Goal: Find specific page/section: Find specific page/section

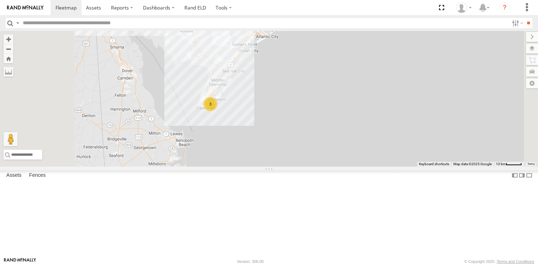
drag, startPoint x: 275, startPoint y: 139, endPoint x: 329, endPoint y: 151, distance: 55.2
click at [329, 151] on div "245048 [PERSON_NAME] 468332 [PERSON_NAME] 3" at bounding box center [269, 99] width 538 height 136
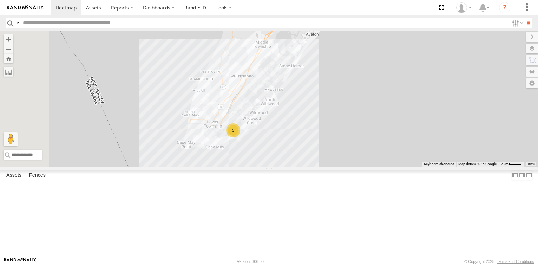
drag, startPoint x: 326, startPoint y: 153, endPoint x: 354, endPoint y: 185, distance: 42.3
click at [354, 166] on div "245048 [PERSON_NAME] 468332 [PERSON_NAME] 3" at bounding box center [269, 99] width 538 height 136
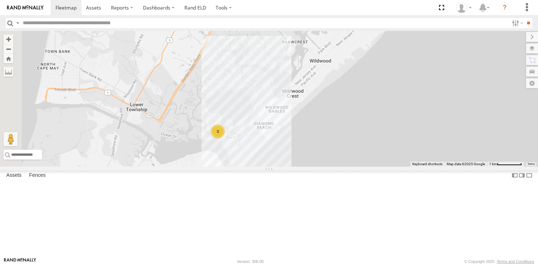
drag, startPoint x: 326, startPoint y: 162, endPoint x: 346, endPoint y: 147, distance: 24.6
click at [346, 147] on div "245048 [PERSON_NAME] 468332 [PERSON_NAME] 3" at bounding box center [269, 99] width 538 height 136
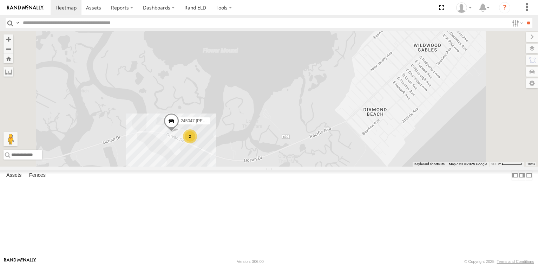
drag, startPoint x: 280, startPoint y: 184, endPoint x: 316, endPoint y: 169, distance: 39.4
click at [316, 166] on div "245048 [PERSON_NAME] 468332 [PERSON_NAME] 2 245047 [PERSON_NAME]" at bounding box center [269, 99] width 538 height 136
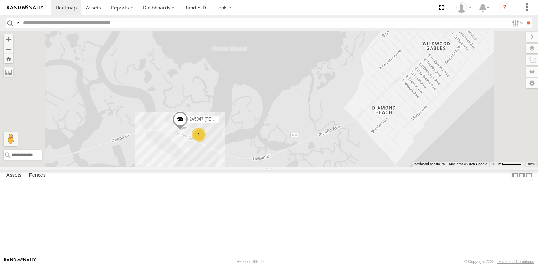
click at [188, 131] on span at bounding box center [179, 121] width 15 height 19
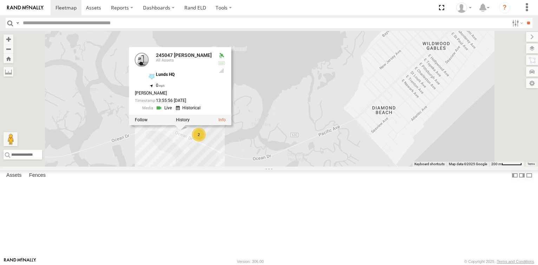
click at [351, 120] on div "245048 [PERSON_NAME] 468332 [PERSON_NAME] 2 245047 [PERSON_NAME] 245047 [PERSON…" at bounding box center [269, 99] width 538 height 136
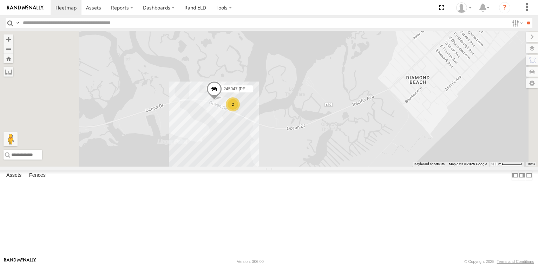
drag, startPoint x: 338, startPoint y: 125, endPoint x: 351, endPoint y: 114, distance: 17.0
click at [351, 114] on div "245048 [PERSON_NAME] 468332 [PERSON_NAME] 2 245047 [PERSON_NAME]" at bounding box center [269, 99] width 538 height 136
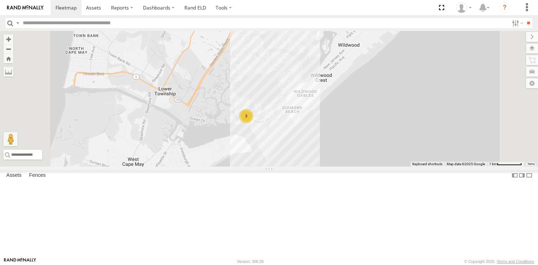
drag, startPoint x: 369, startPoint y: 108, endPoint x: 360, endPoint y: 149, distance: 41.9
click at [360, 149] on div "245048 [PERSON_NAME] 468332 [PERSON_NAME] 3" at bounding box center [269, 99] width 538 height 136
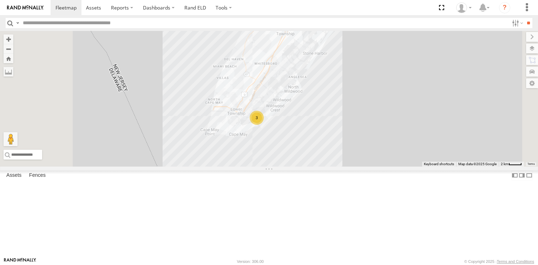
drag, startPoint x: 374, startPoint y: 109, endPoint x: 365, endPoint y: 136, distance: 28.3
click at [365, 136] on div "245048 [PERSON_NAME] 468332 [PERSON_NAME] 3" at bounding box center [269, 99] width 538 height 136
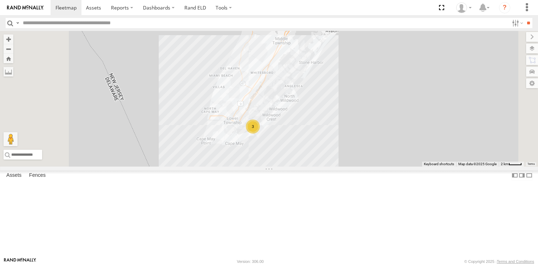
click at [280, 133] on div "3" at bounding box center [269, 99] width 538 height 136
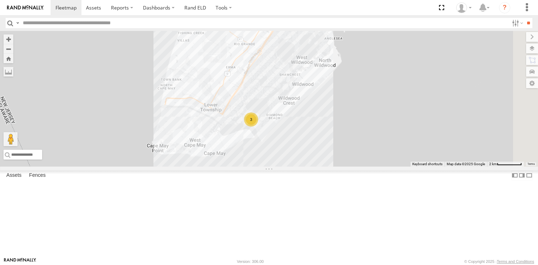
drag, startPoint x: 390, startPoint y: 199, endPoint x: 340, endPoint y: 127, distance: 88.1
click at [340, 127] on div "3" at bounding box center [269, 99] width 538 height 136
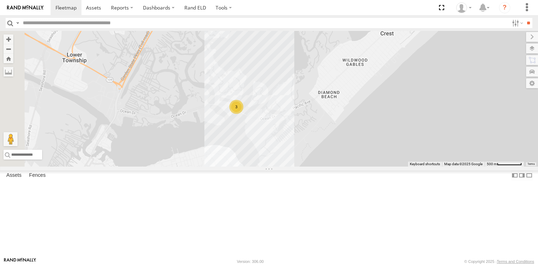
drag, startPoint x: 292, startPoint y: 142, endPoint x: 345, endPoint y: 170, distance: 59.7
click at [345, 166] on div "3" at bounding box center [269, 99] width 538 height 136
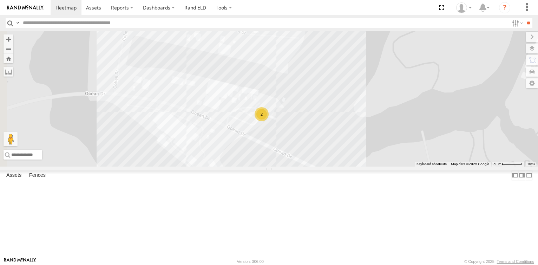
drag, startPoint x: 283, startPoint y: 158, endPoint x: 408, endPoint y: 165, distance: 125.2
click at [408, 165] on div "2" at bounding box center [269, 99] width 538 height 136
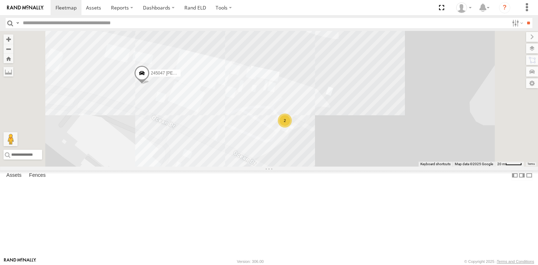
click at [150, 84] on span at bounding box center [141, 74] width 15 height 19
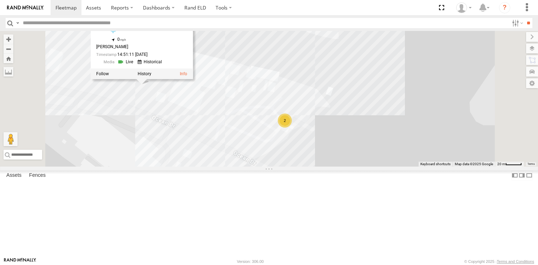
click at [278, 152] on div "245047 [PERSON_NAME] 2 245047 [PERSON_NAME] All Assets Lunds HQ 38.95764 , -74.…" at bounding box center [269, 99] width 538 height 136
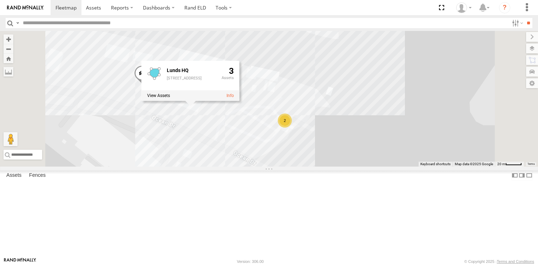
click at [231, 39] on div "245047 [PERSON_NAME] 2 Lunds HQ [STREET_ADDRESS] 3" at bounding box center [269, 99] width 538 height 136
